Goal: Obtain resource: Obtain resource

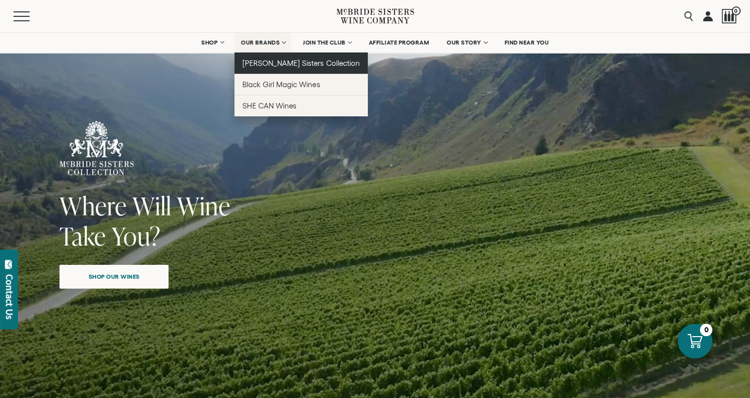
click at [258, 64] on span "[PERSON_NAME] Sisters Collection" at bounding box center [300, 63] width 117 height 8
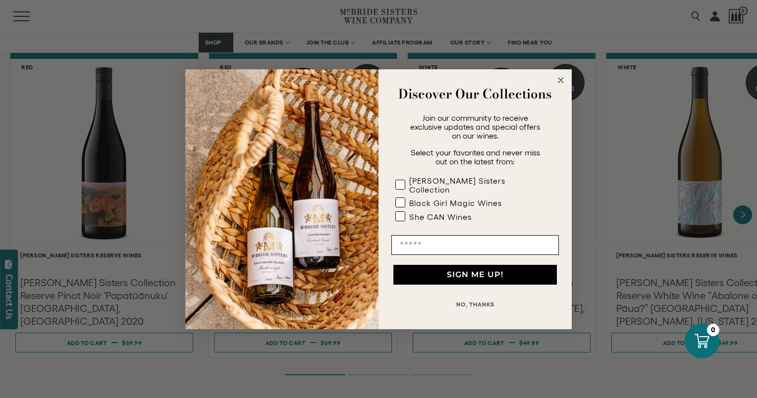
scroll to position [1685, 0]
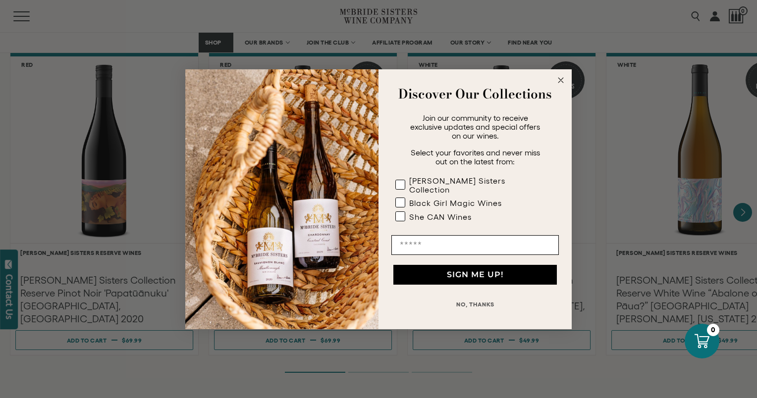
click at [557, 86] on circle "Close dialog" at bounding box center [561, 79] width 11 height 11
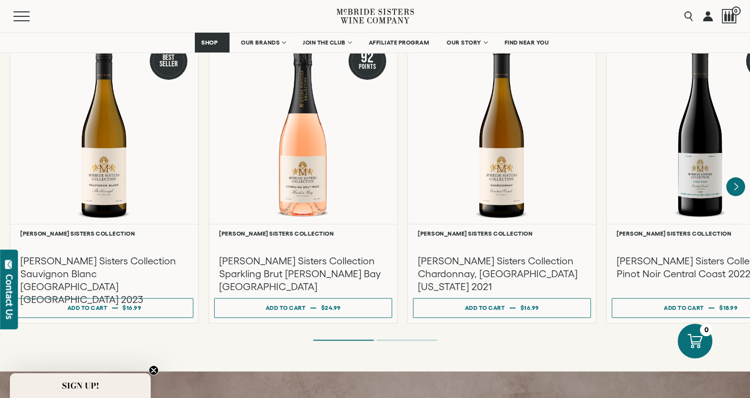
scroll to position [942, 0]
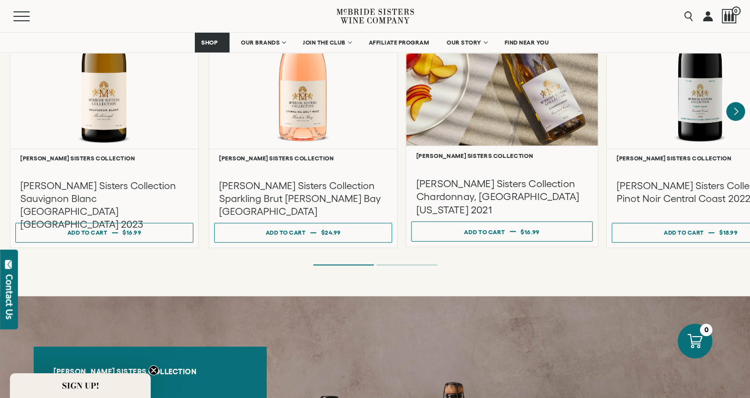
click at [511, 127] on div at bounding box center [502, 50] width 192 height 191
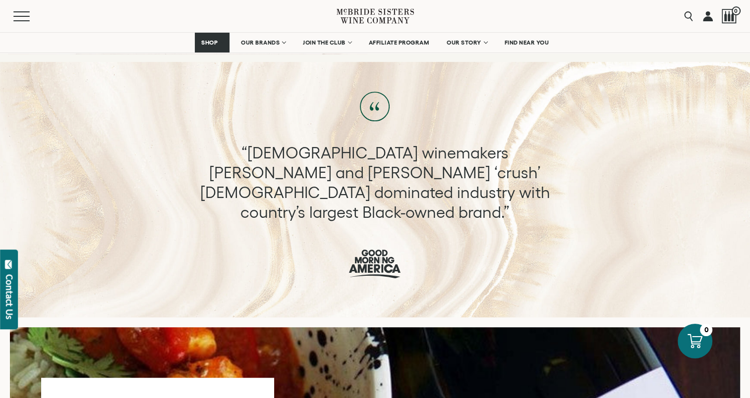
scroll to position [496, 0]
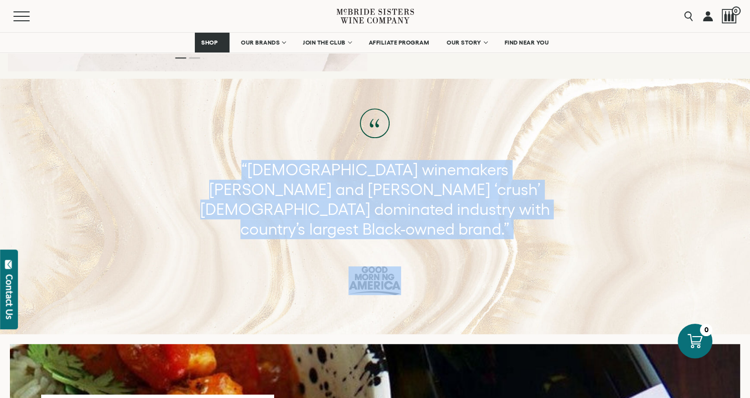
drag, startPoint x: 424, startPoint y: 246, endPoint x: 200, endPoint y: 130, distance: 252.7
click at [200, 130] on div "“Female winemakers Andréa and Robin McBride ‘crush’ male dominated industry wit…" at bounding box center [375, 202] width 750 height 187
copy div "“Female winemakers Andréa and Robin McBride ‘crush’ male dominated industry wit…"
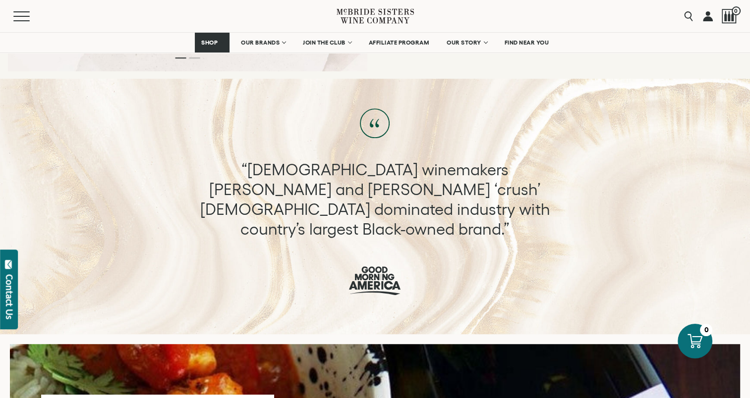
click at [719, 125] on div "“Female winemakers Andréa and Robin McBride ‘crush’ male dominated industry wit…" at bounding box center [375, 202] width 750 height 187
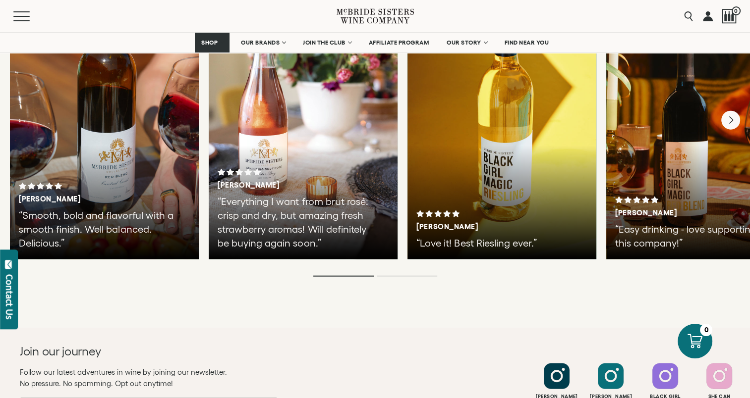
scroll to position [2506, 0]
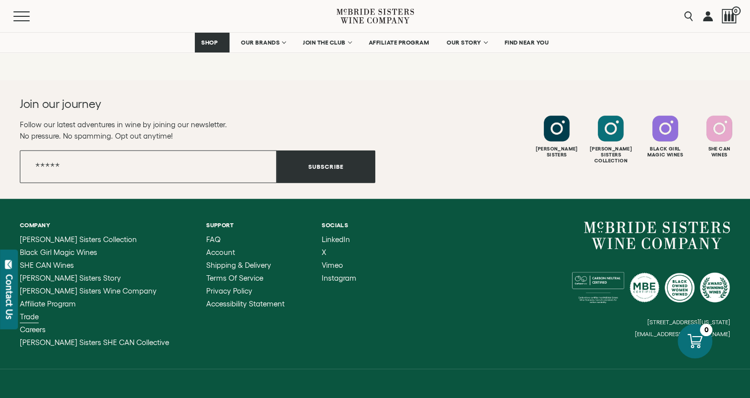
drag, startPoint x: 33, startPoint y: 272, endPoint x: 44, endPoint y: 274, distance: 11.1
click at [33, 313] on span "Trade" at bounding box center [29, 317] width 19 height 8
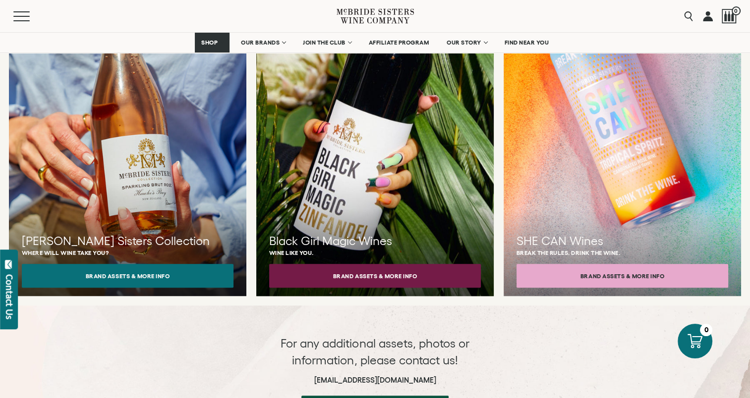
scroll to position [892, 0]
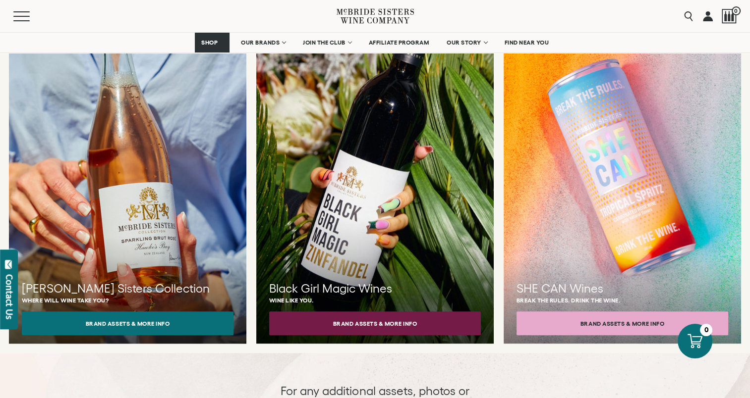
click at [244, 210] on div at bounding box center [127, 175] width 261 height 372
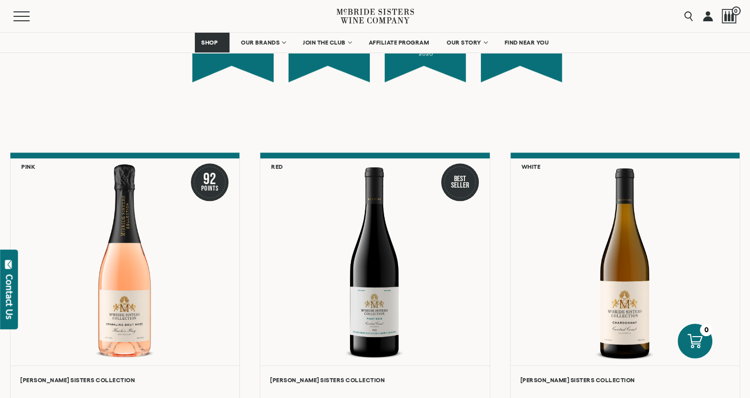
scroll to position [1140, 0]
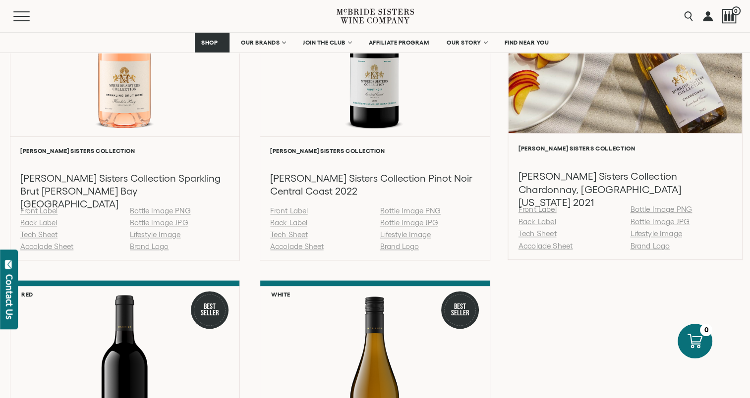
click at [535, 249] on link "Accolade Sheet" at bounding box center [545, 245] width 54 height 8
click at [523, 235] on link "Tech Sheet" at bounding box center [537, 233] width 38 height 8
